Goal: Task Accomplishment & Management: Manage account settings

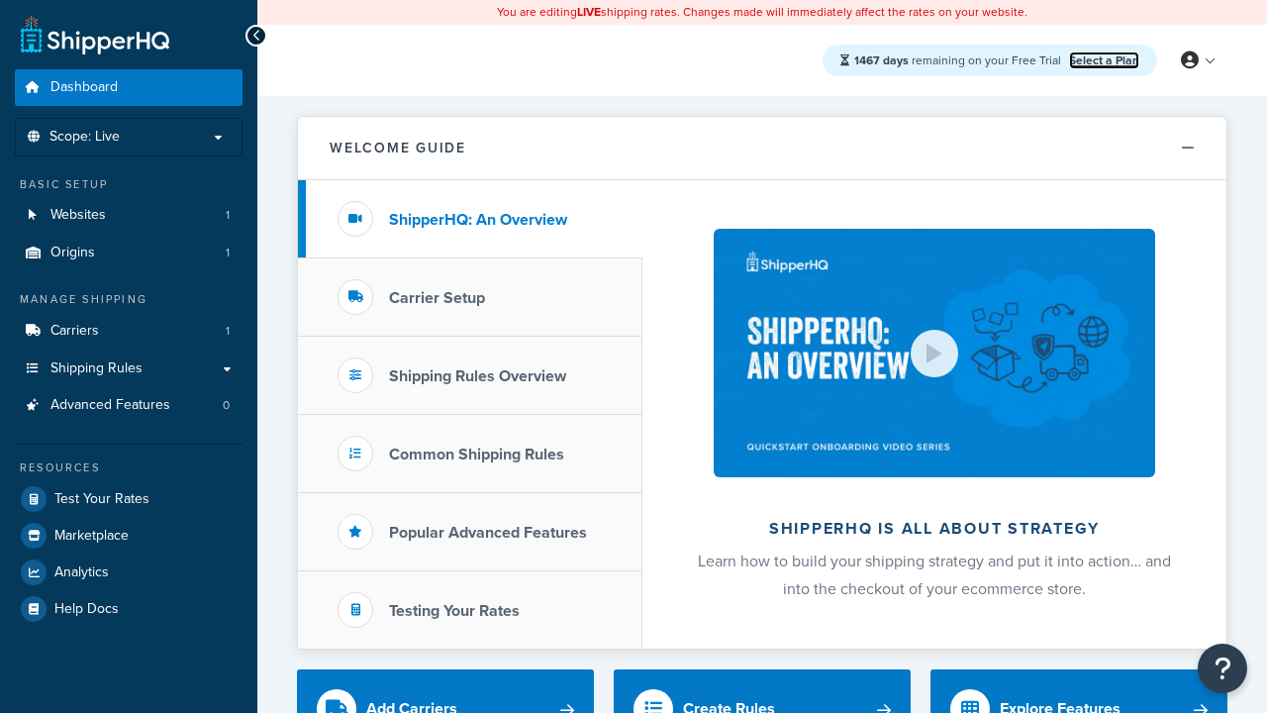
click at [1104, 59] on link "Select a Plan" at bounding box center [1104, 60] width 70 height 18
